Goal: Check status: Check status

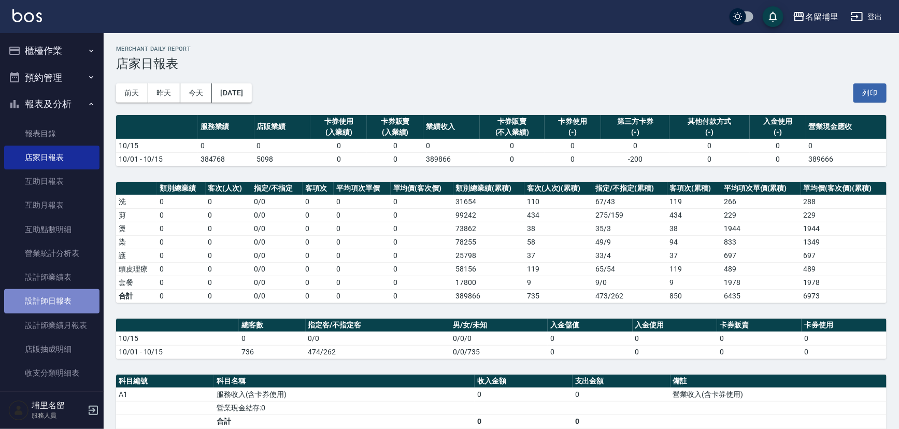
click at [71, 303] on link "設計師日報表" at bounding box center [51, 301] width 95 height 24
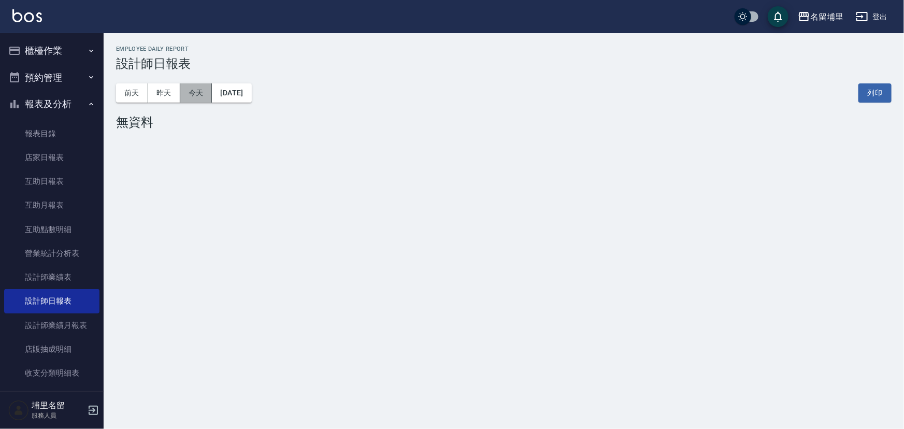
click at [205, 95] on button "今天" at bounding box center [196, 92] width 32 height 19
click at [169, 95] on button "昨天" at bounding box center [164, 92] width 32 height 19
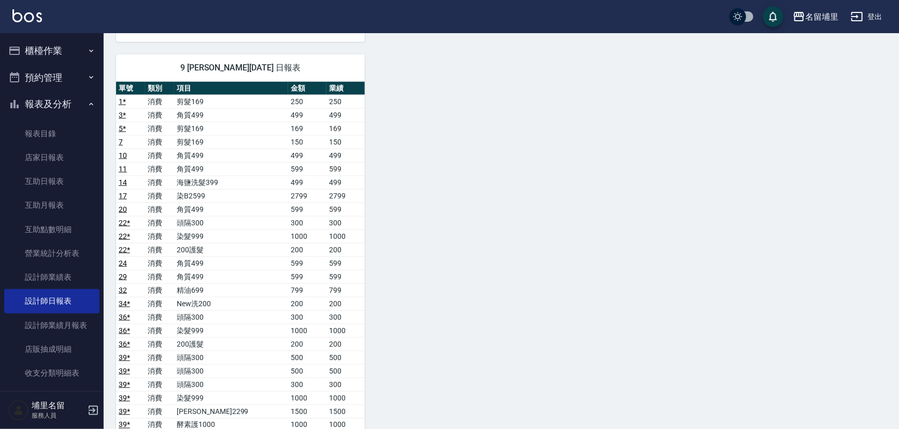
scroll to position [754, 0]
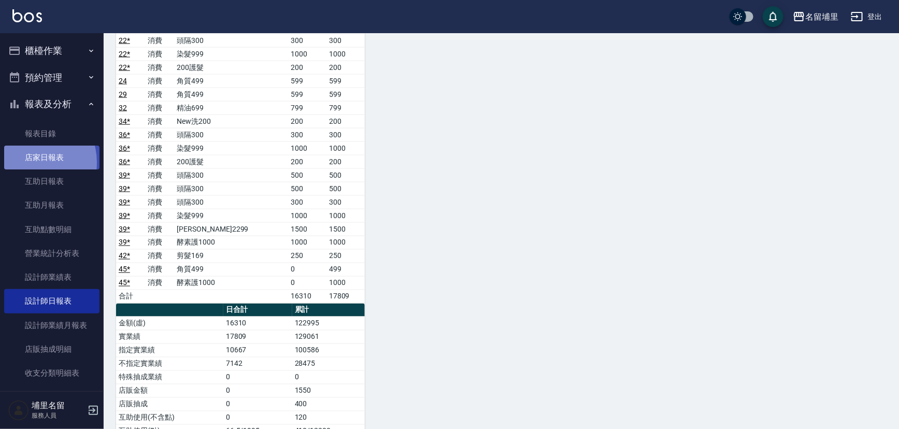
click at [29, 163] on link "店家日報表" at bounding box center [51, 158] width 95 height 24
